Goal: Ask a question

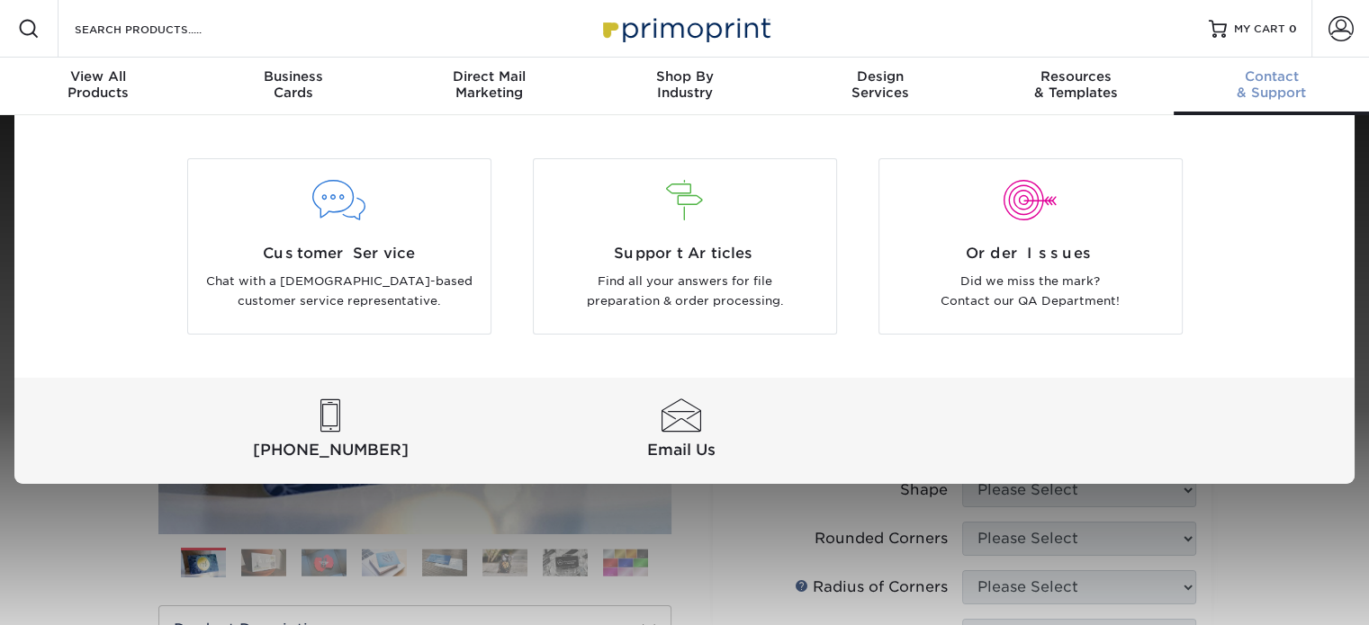
click at [1281, 84] on span "Contact" at bounding box center [1270, 76] width 195 height 16
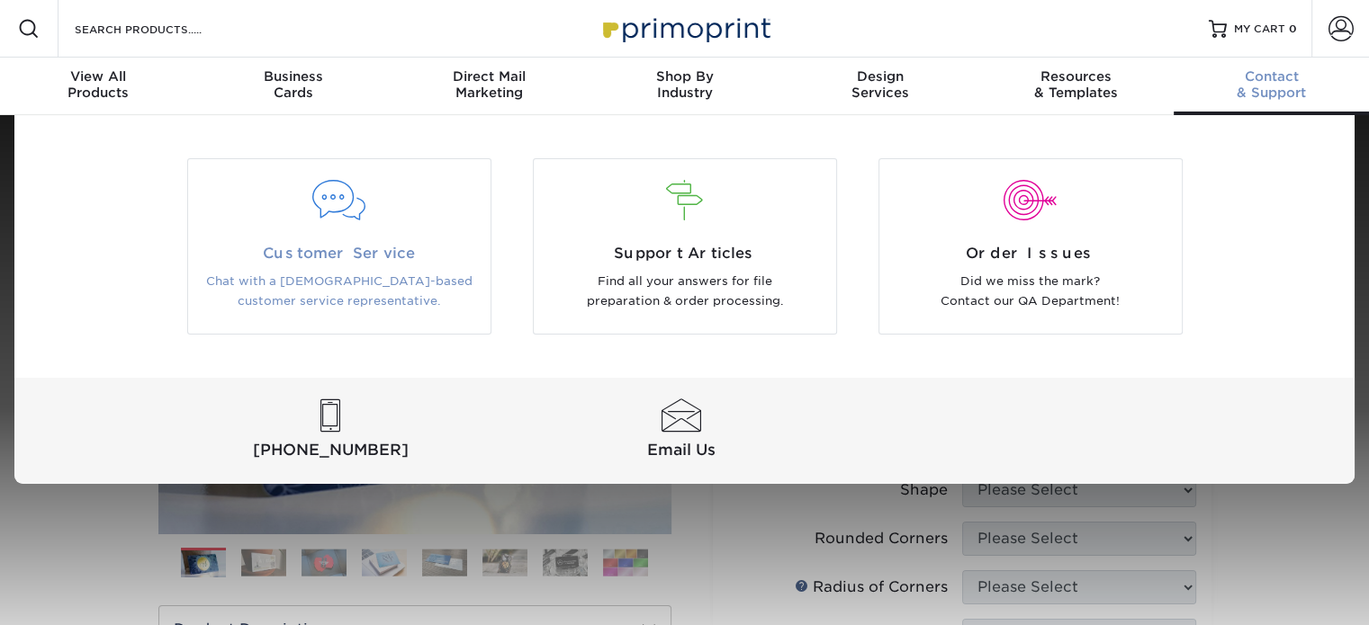
click at [361, 273] on p "Chat with a [DEMOGRAPHIC_DATA]-based customer service representative." at bounding box center [339, 292] width 275 height 40
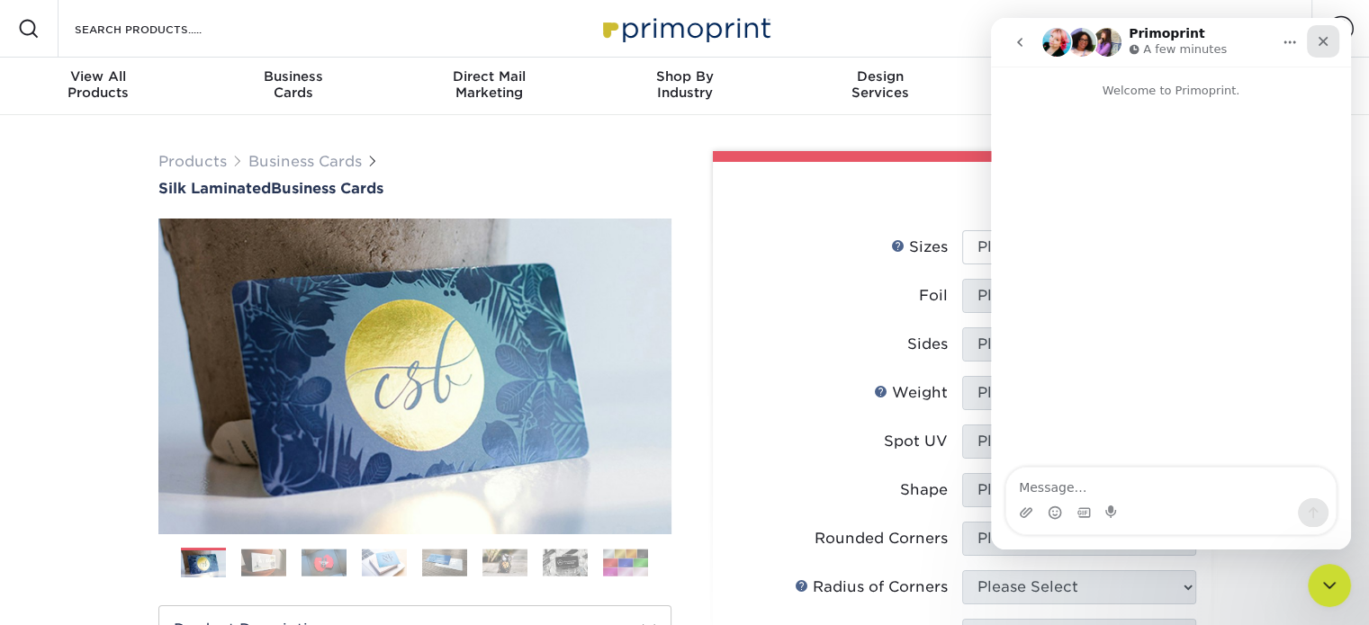
click at [1320, 40] on icon "Close" at bounding box center [1323, 42] width 10 height 10
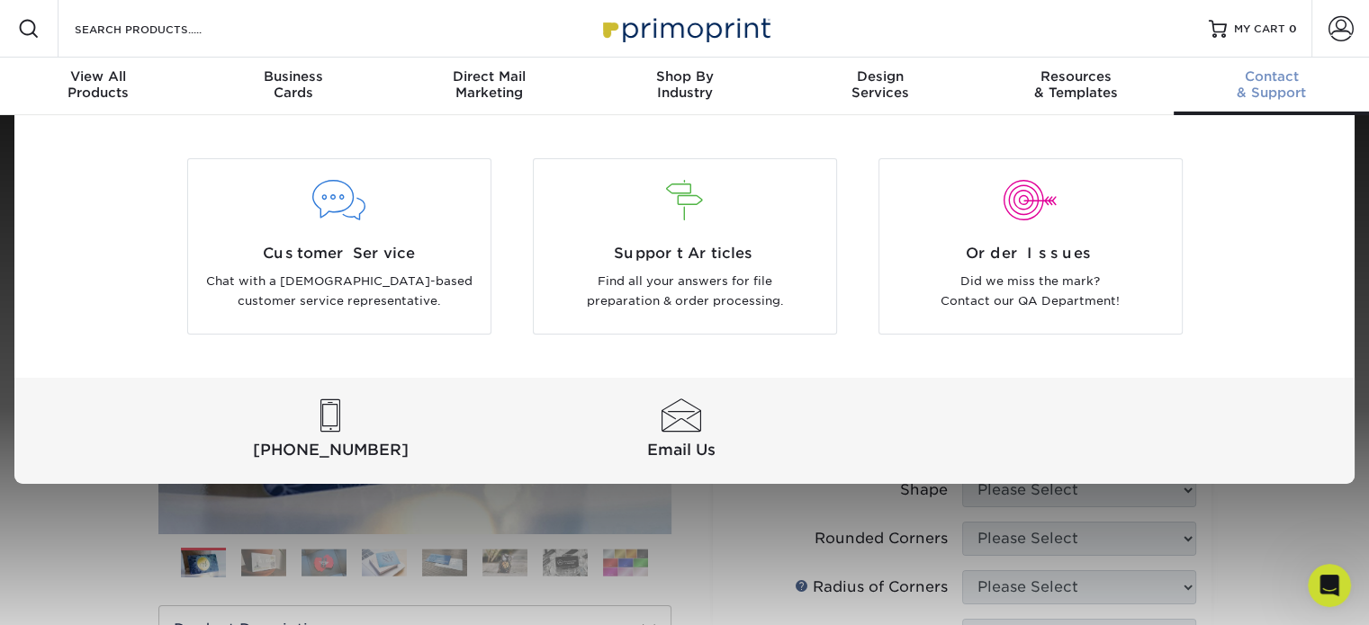
click at [1265, 90] on div "Contact & Support" at bounding box center [1270, 84] width 195 height 32
click at [685, 418] on div at bounding box center [680, 416] width 343 height 33
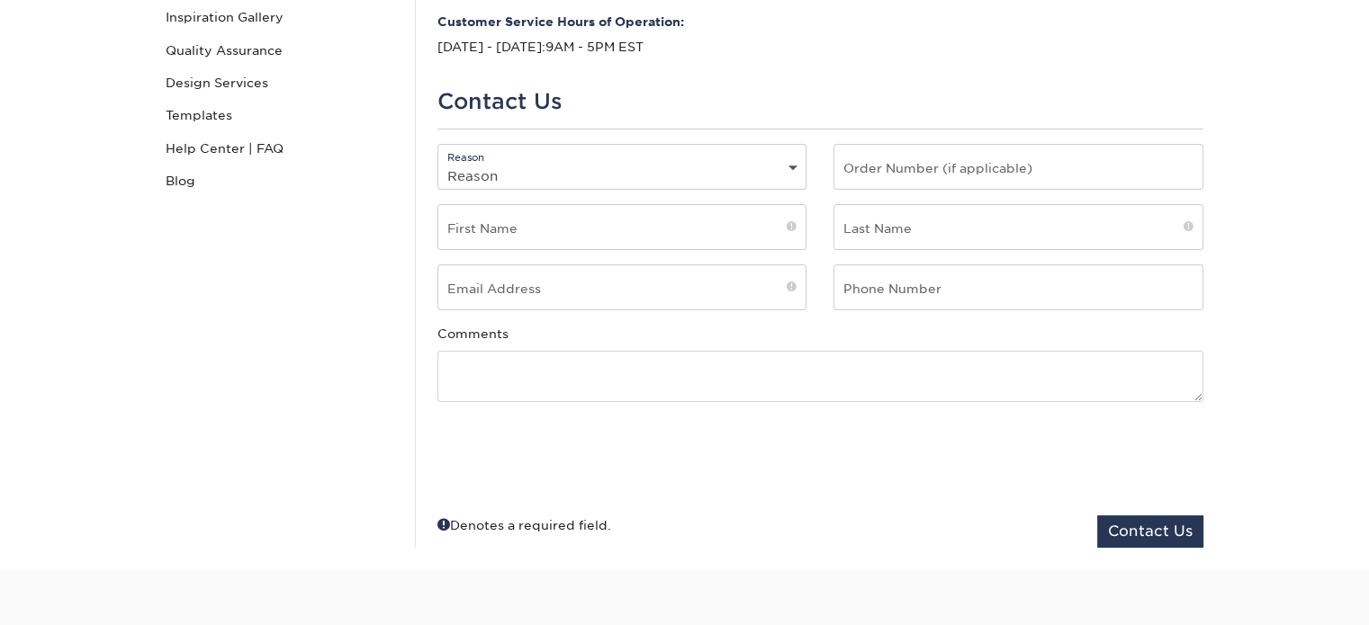
scroll to position [292, 0]
click at [579, 175] on select "Reason General File Preparation Order Status Online Design Issue with your prin…" at bounding box center [622, 174] width 368 height 26
click at [438, 161] on select "Reason General File Preparation Order Status Online Design Issue with your prin…" at bounding box center [622, 174] width 368 height 26
click at [533, 169] on select "Reason General File Preparation Order Status Online Design Issue with your prin…" at bounding box center [622, 174] width 368 height 26
select select "None"
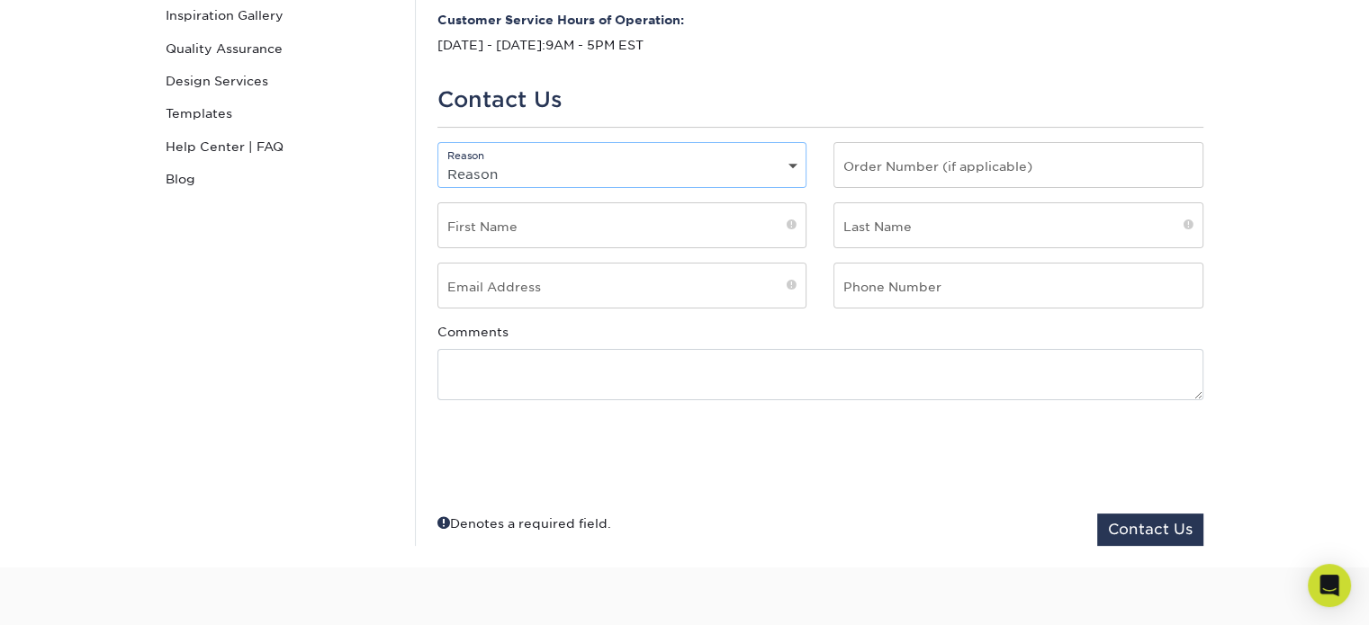
click at [438, 161] on select "Reason General File Preparation Order Status Online Design Issue with your prin…" at bounding box center [622, 174] width 368 height 26
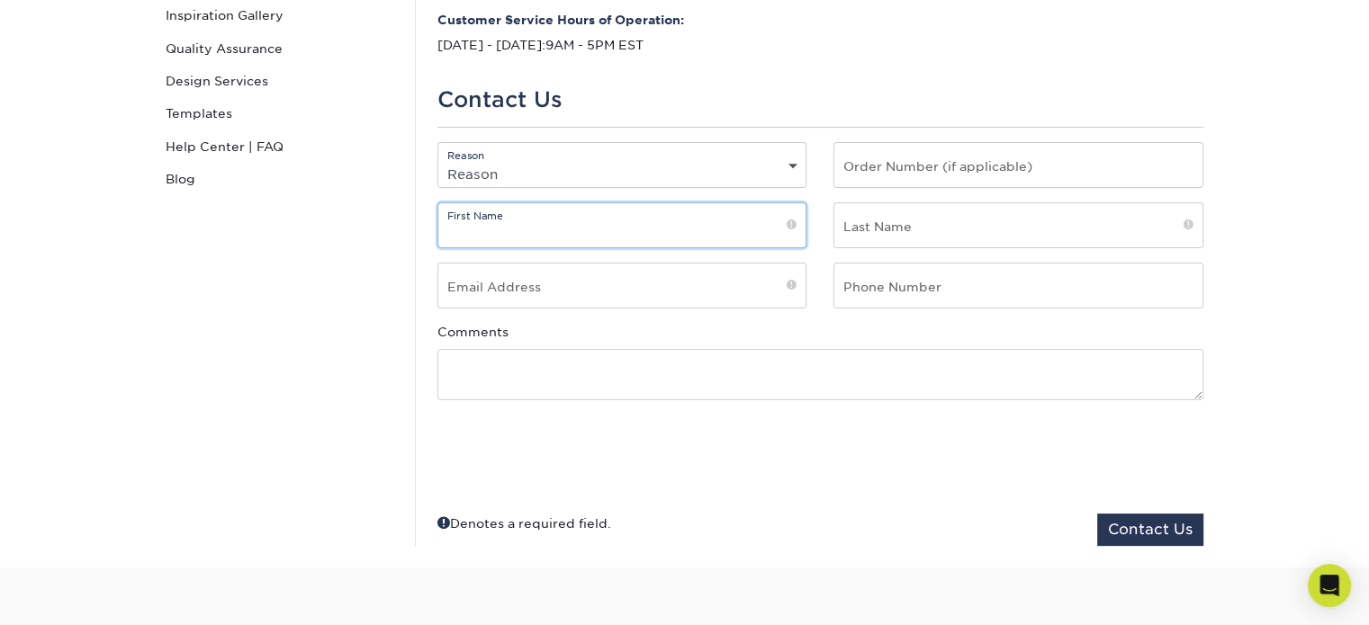
click at [523, 239] on input "text" at bounding box center [622, 225] width 368 height 44
type input "Liesbeth"
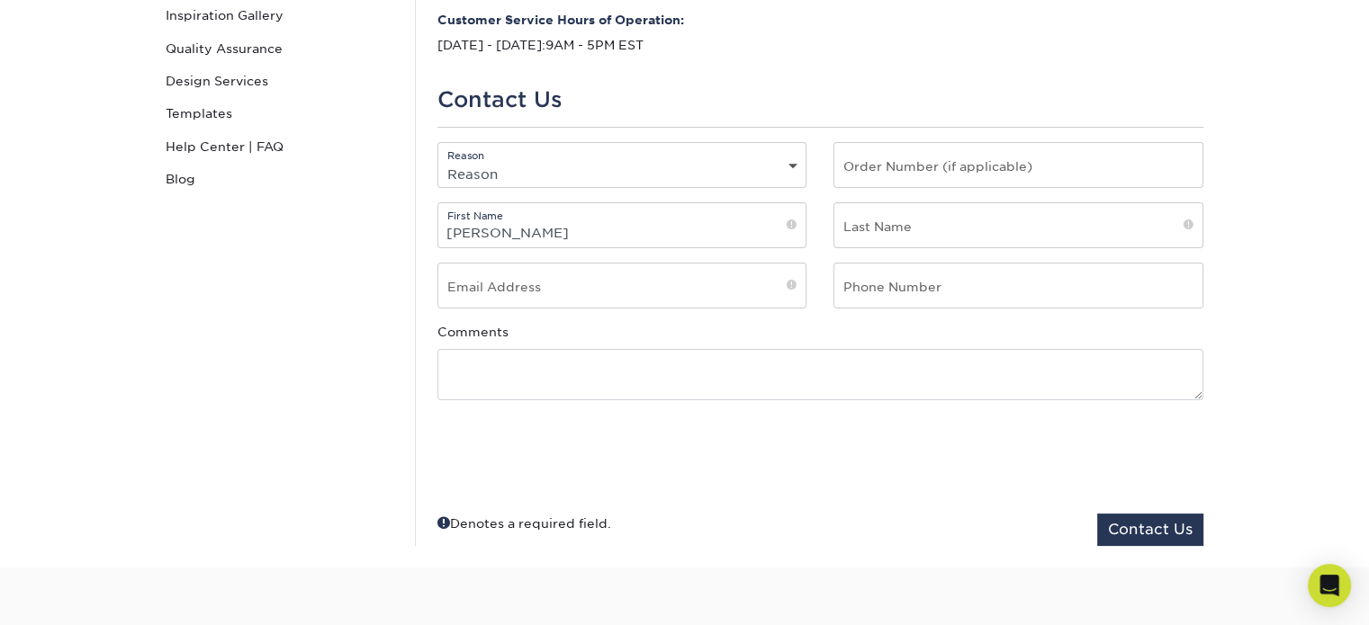
type input "Kieboom"
type input "liesbethkieboom@live.nl"
type input "0615944508"
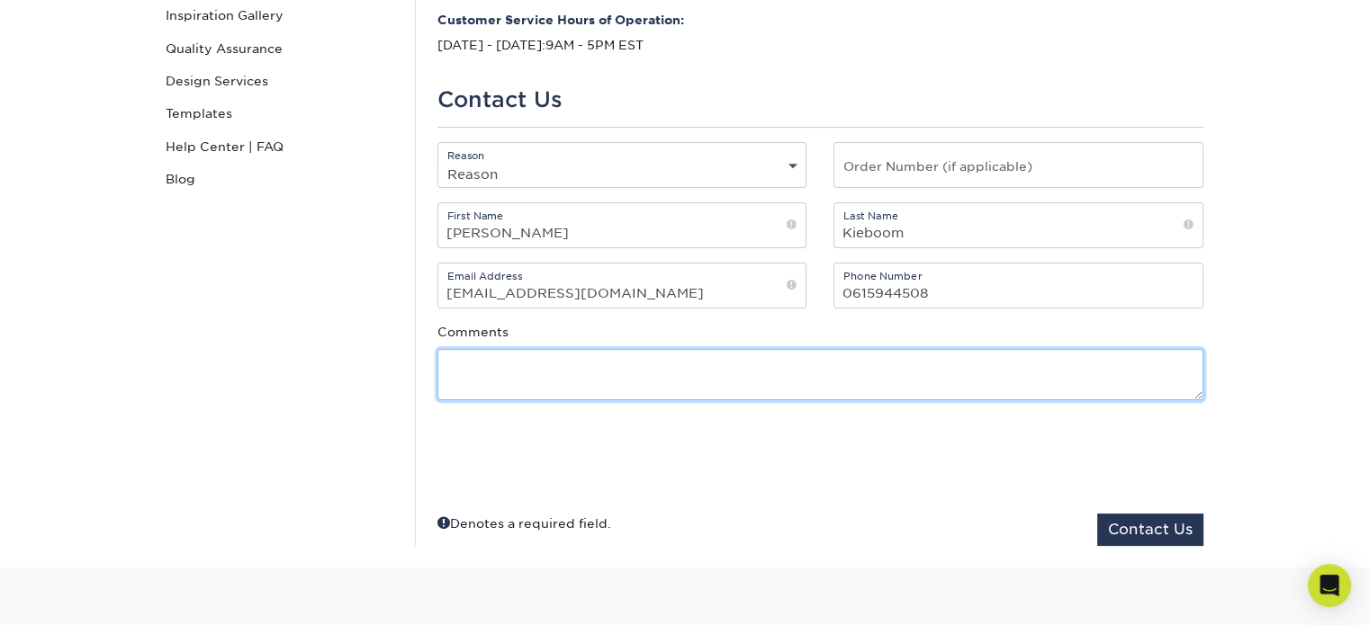
click at [542, 380] on textarea at bounding box center [820, 374] width 766 height 51
paste textarea "Good afternoon, Henry and I are hoping to get married on October 17. I am from …"
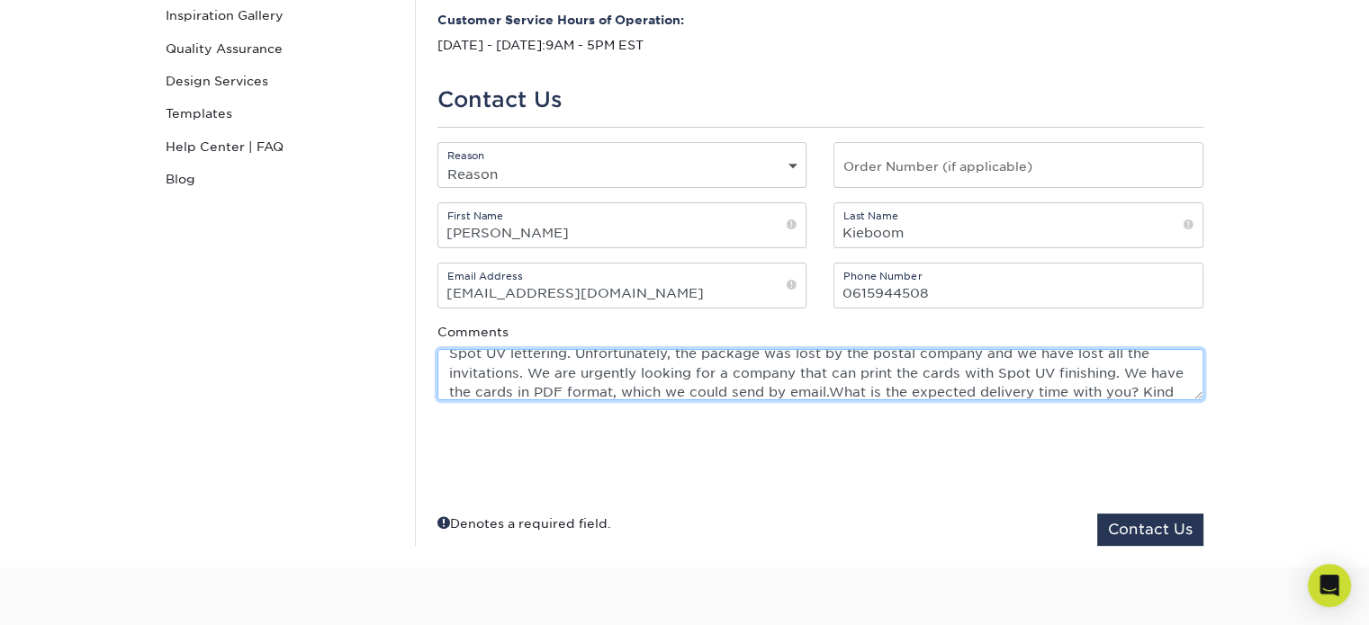
scroll to position [0, 0]
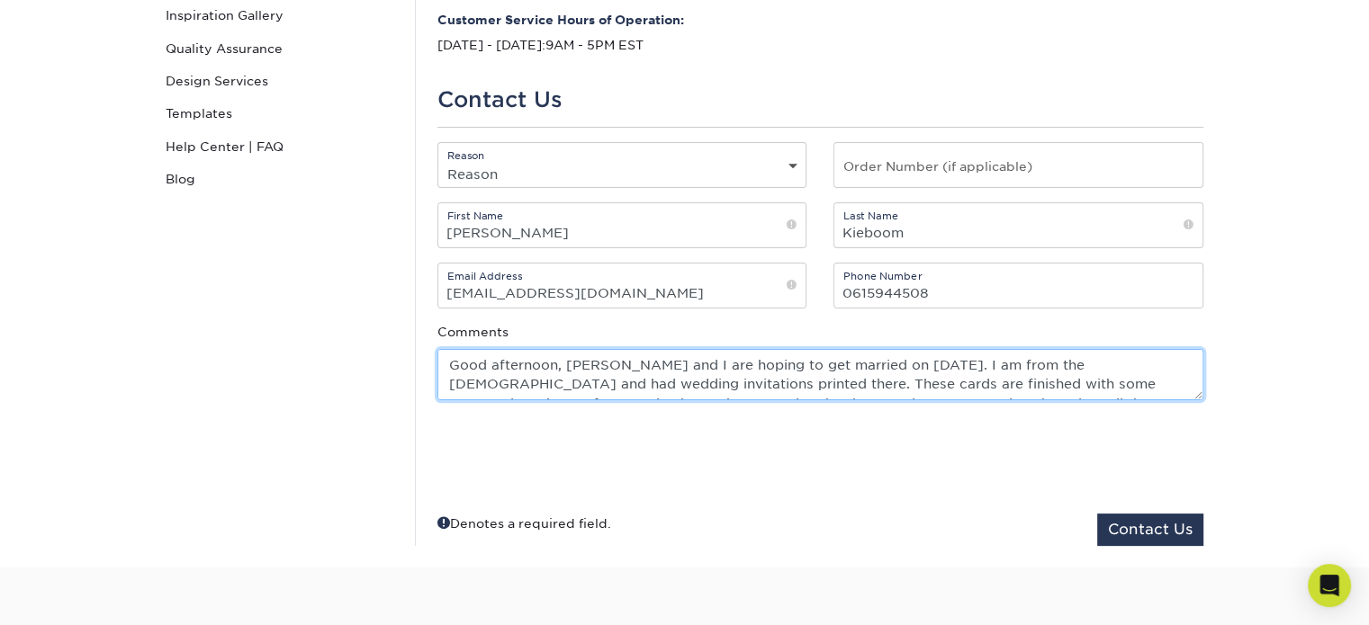
click at [570, 364] on textarea "Good afternoon, Henry and I are hoping to get married on October 17. I am from …" at bounding box center [820, 374] width 766 height 51
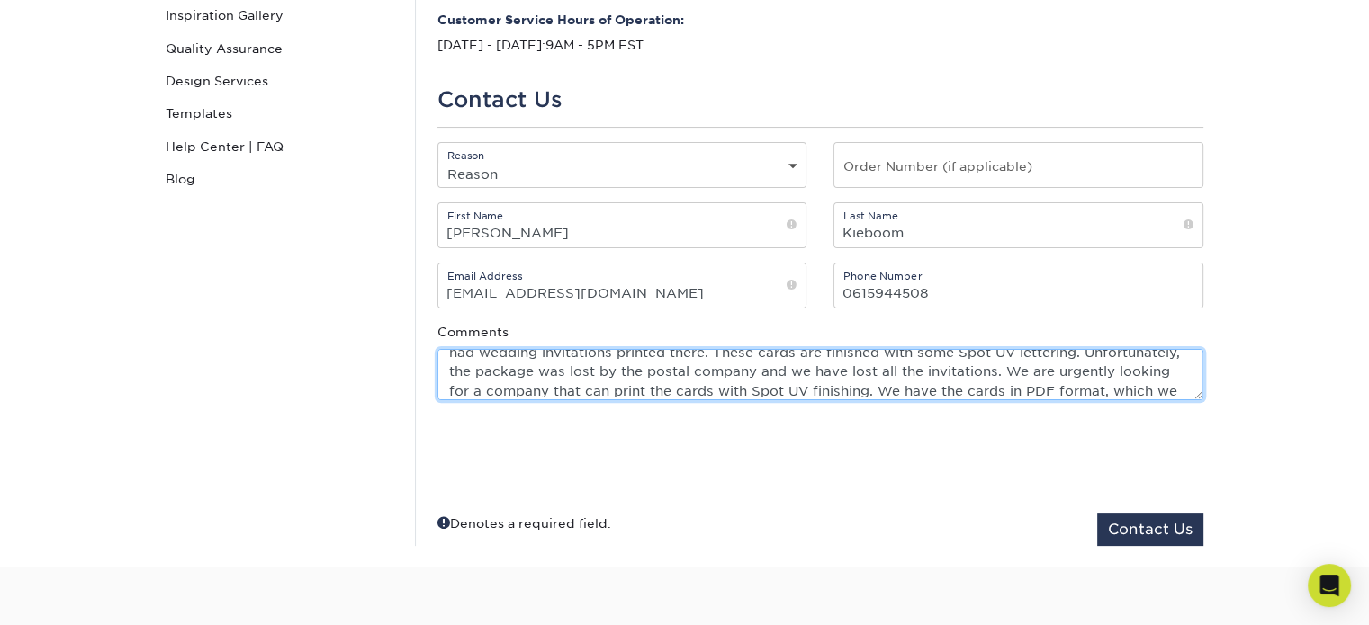
scroll to position [97, 0]
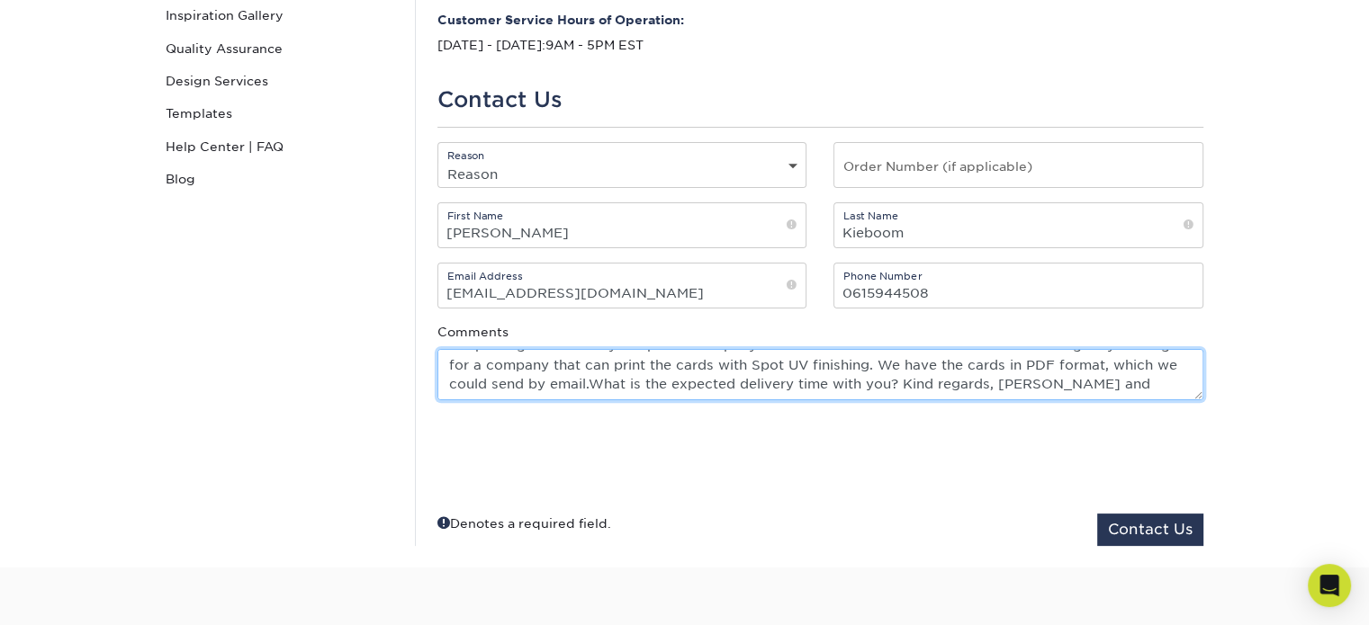
click at [800, 381] on textarea "Good afternoon, Henry and I are hoping to get married on October 17. I am from …" at bounding box center [820, 374] width 766 height 51
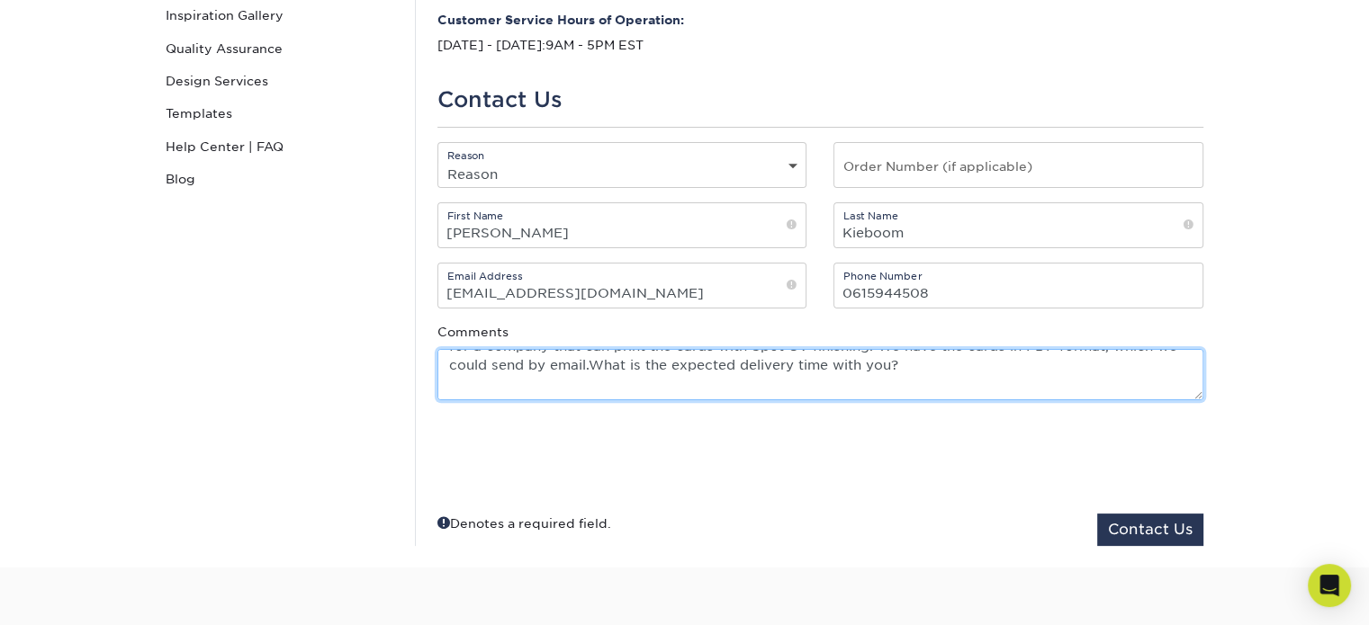
scroll to position [136, 0]
type textarea "Good afternoon, Henry and I are hoping to get married on October 17. I am from …"
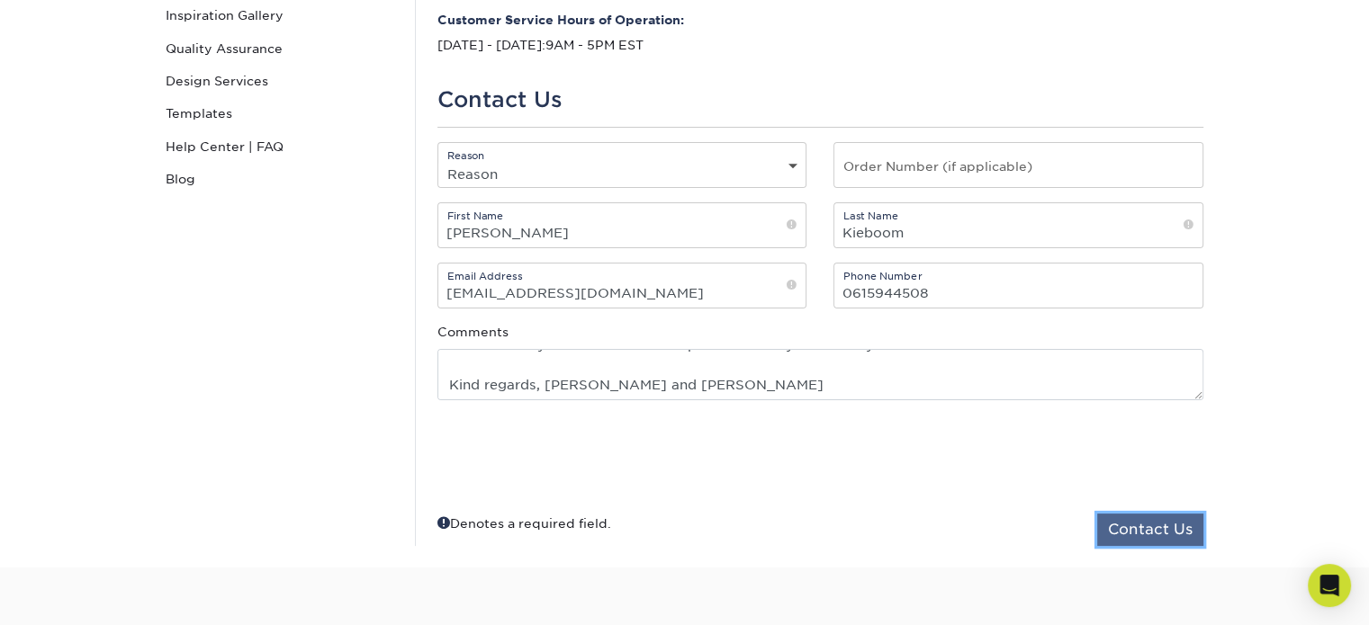
click at [1134, 534] on button "Contact Us" at bounding box center [1150, 530] width 106 height 32
